Goal: Task Accomplishment & Management: Complete application form

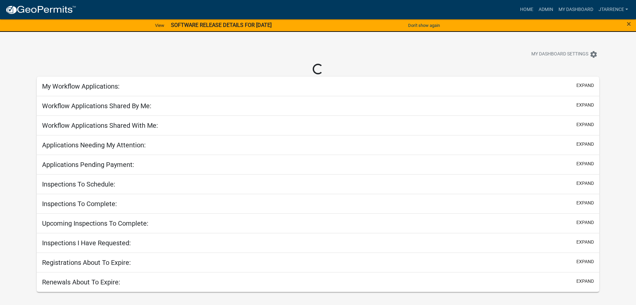
select select "3: 100"
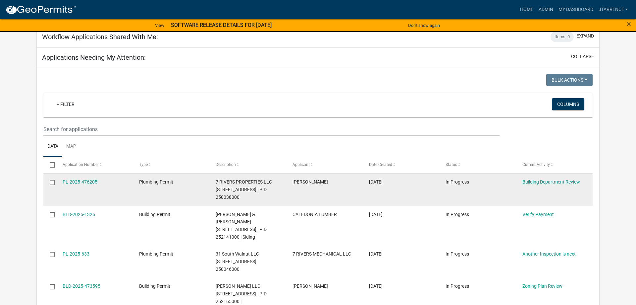
scroll to position [372, 0]
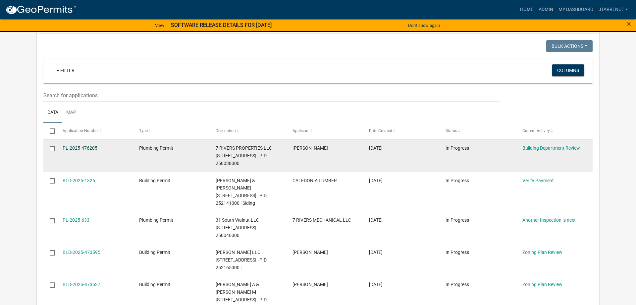
click at [79, 145] on link "PL-2025-476205" at bounding box center [80, 147] width 35 height 5
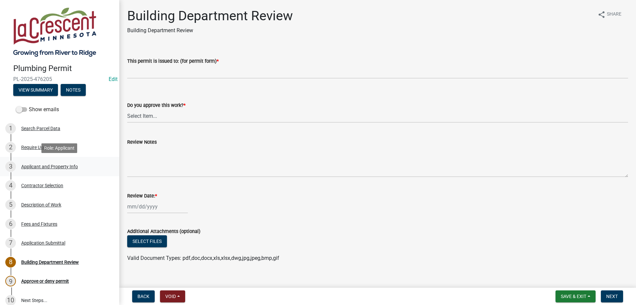
click at [48, 168] on div "Applicant and Property Info" at bounding box center [49, 166] width 57 height 5
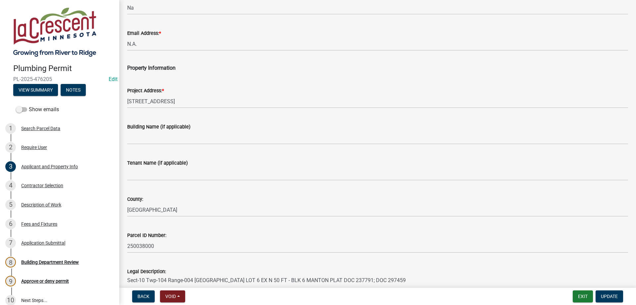
scroll to position [202, 0]
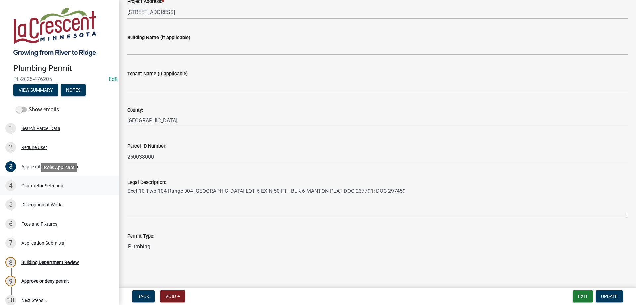
click at [55, 187] on div "Contractor Selection" at bounding box center [42, 185] width 42 height 5
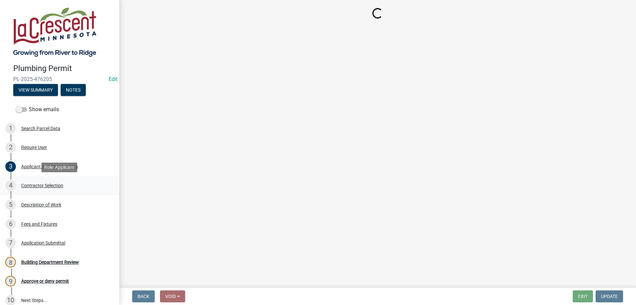
scroll to position [0, 0]
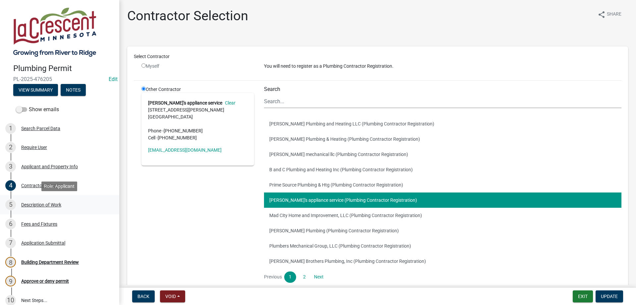
click at [50, 204] on div "Description of Work" at bounding box center [41, 204] width 40 height 5
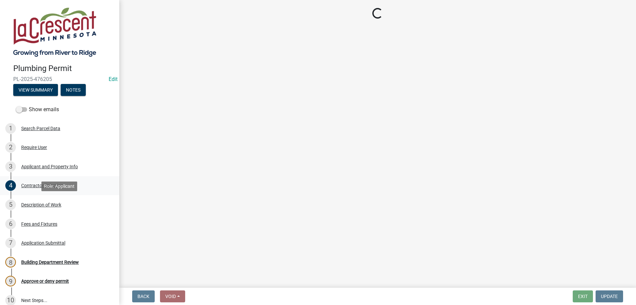
select select "cbd18a7a-b3bf-482c-acde-8359e49f5ecf"
select select "28f4028a-693d-415b-8130-38cfe69d94b3"
select select "4af7cc83-1d25-4c0b-a329-4ae30bd591bb"
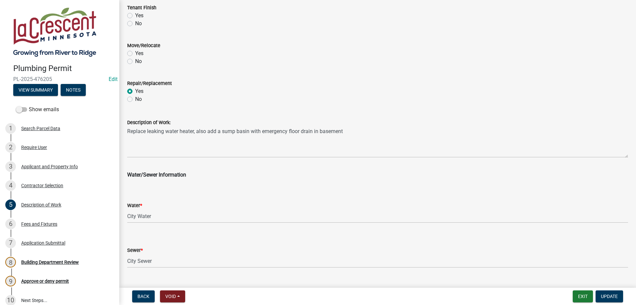
scroll to position [267, 0]
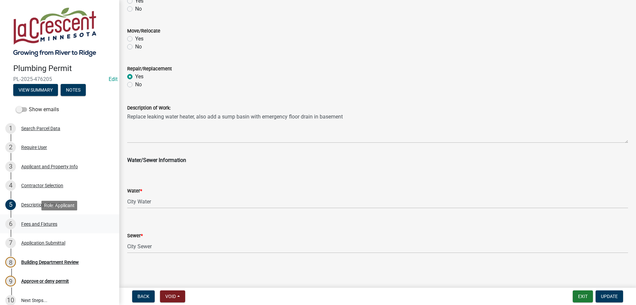
click at [46, 225] on div "Fees and Fixtures" at bounding box center [39, 223] width 36 height 5
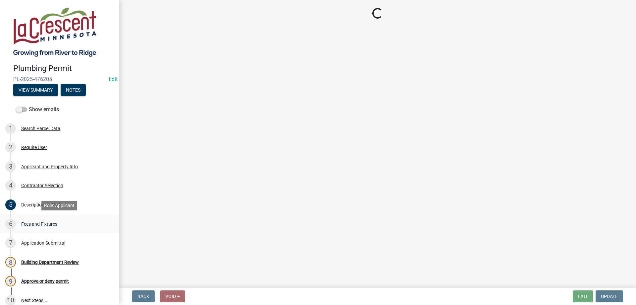
scroll to position [0, 0]
select select "9d84ce03-c36d-40f3-9b93-88e519f34212"
select select "5ff115ee-b149-4237-9e33-d2b506c46e37"
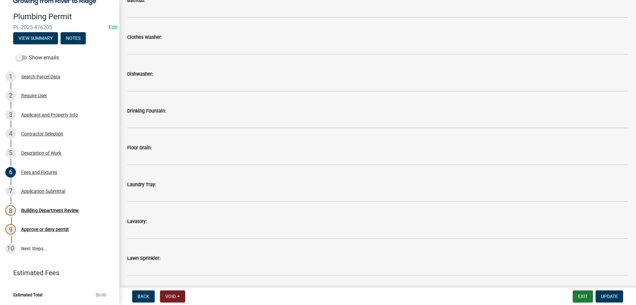
scroll to position [116, 0]
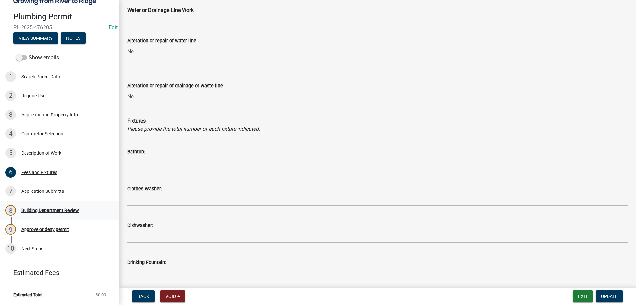
click at [47, 211] on div "Building Department Review" at bounding box center [50, 210] width 58 height 5
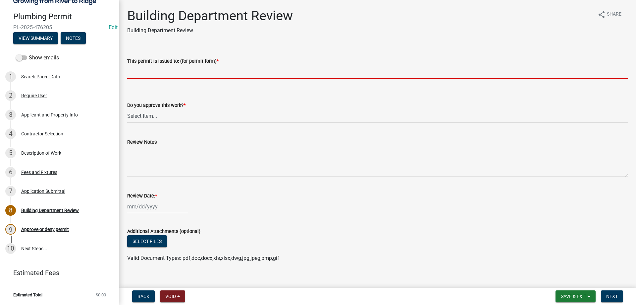
click at [175, 77] on input "This permit is issued to: (for permit form) *" at bounding box center [377, 72] width 501 height 14
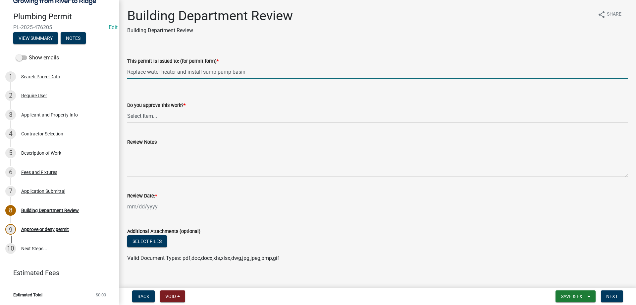
type input "Replace water heater and install sump pump basin"
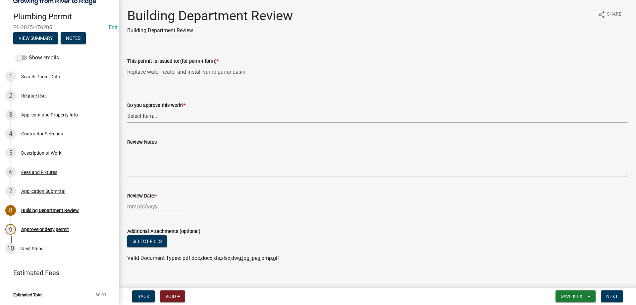
click at [127, 109] on select "Select Item... Yes No" at bounding box center [377, 116] width 501 height 14
click option "Yes" at bounding box center [0, 0] width 0 height 0
select select "9c2ff93d-aa12-4325-a399-8f157d8c1742"
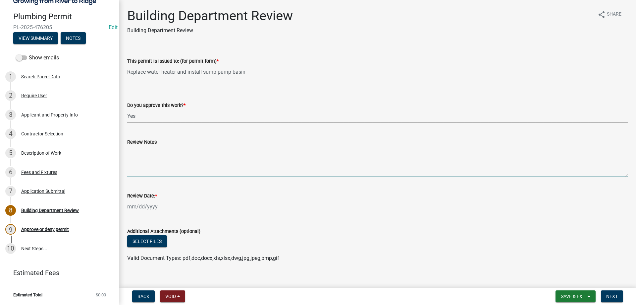
click at [151, 151] on textarea "Review Notes" at bounding box center [377, 161] width 501 height 31
type textarea "Call for inspection"
select select "9"
select select "2025"
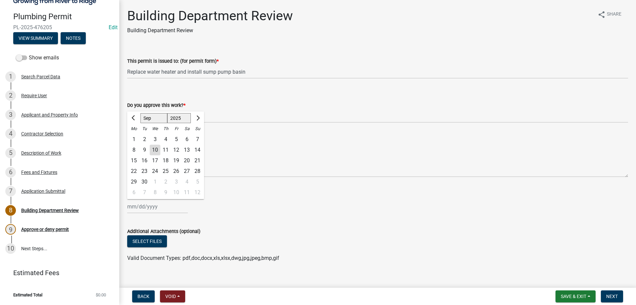
click at [148, 209] on input "Review Date: *" at bounding box center [157, 206] width 61 height 14
click at [158, 149] on div "10" at bounding box center [155, 149] width 11 height 11
type input "[DATE]"
click at [612, 295] on span "Next" at bounding box center [612, 295] width 12 height 5
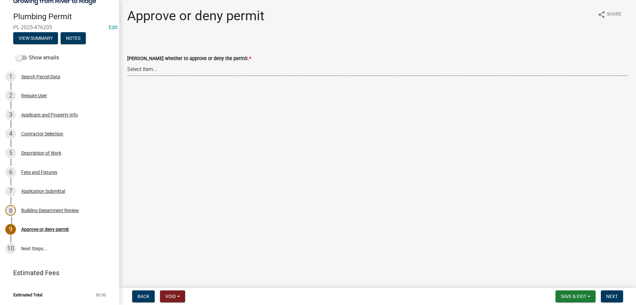
click at [127, 62] on select "Select Item... Approve Deny" at bounding box center [377, 69] width 501 height 14
click option "Approve" at bounding box center [0, 0] width 0 height 0
select select "2e674bca-1355-4364-b030-a37ceb2ac895"
click at [612, 295] on span "Next" at bounding box center [612, 295] width 12 height 5
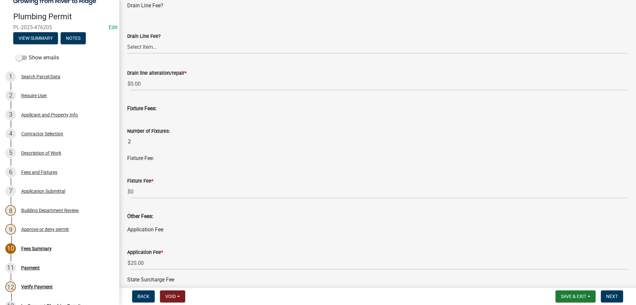
scroll to position [227, 0]
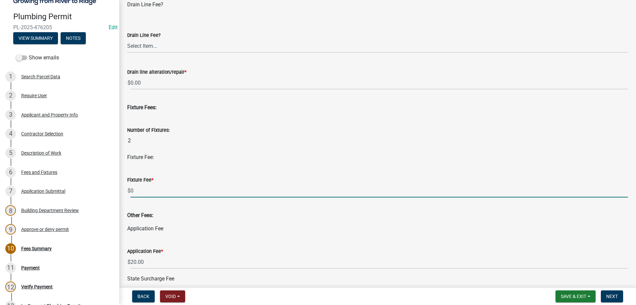
click at [183, 191] on input "0" at bounding box center [380, 191] width 498 height 14
type input "10"
click at [216, 143] on input "2" at bounding box center [377, 140] width 501 height 13
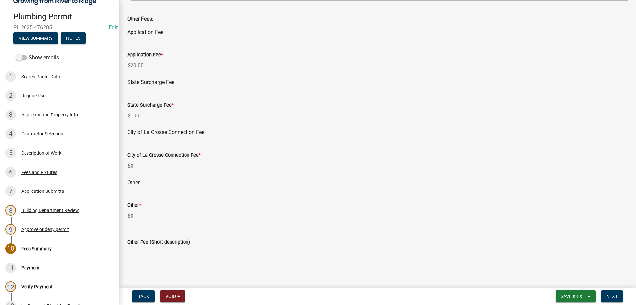
scroll to position [428, 0]
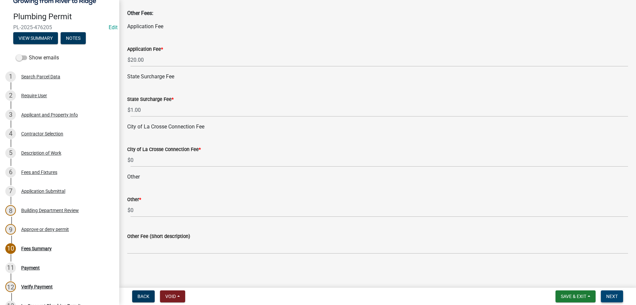
click at [611, 297] on span "Next" at bounding box center [612, 295] width 12 height 5
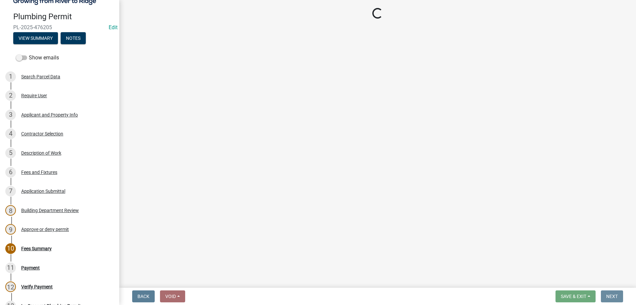
scroll to position [0, 0]
select select "3: 3"
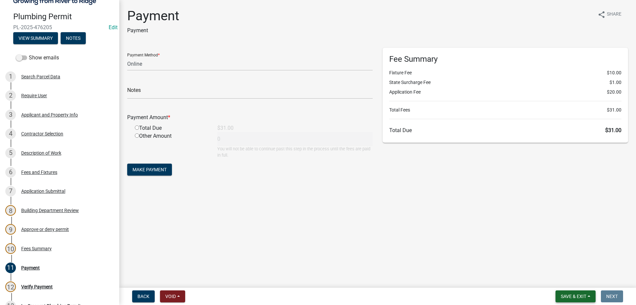
click at [573, 297] on span "Save & Exit" at bounding box center [574, 295] width 26 height 5
click at [563, 280] on button "Save & Exit" at bounding box center [569, 279] width 53 height 16
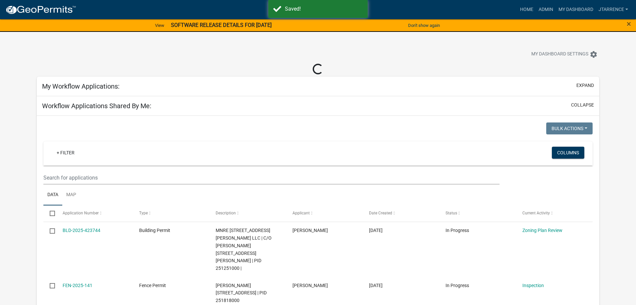
select select "3: 100"
